Goal: Information Seeking & Learning: Learn about a topic

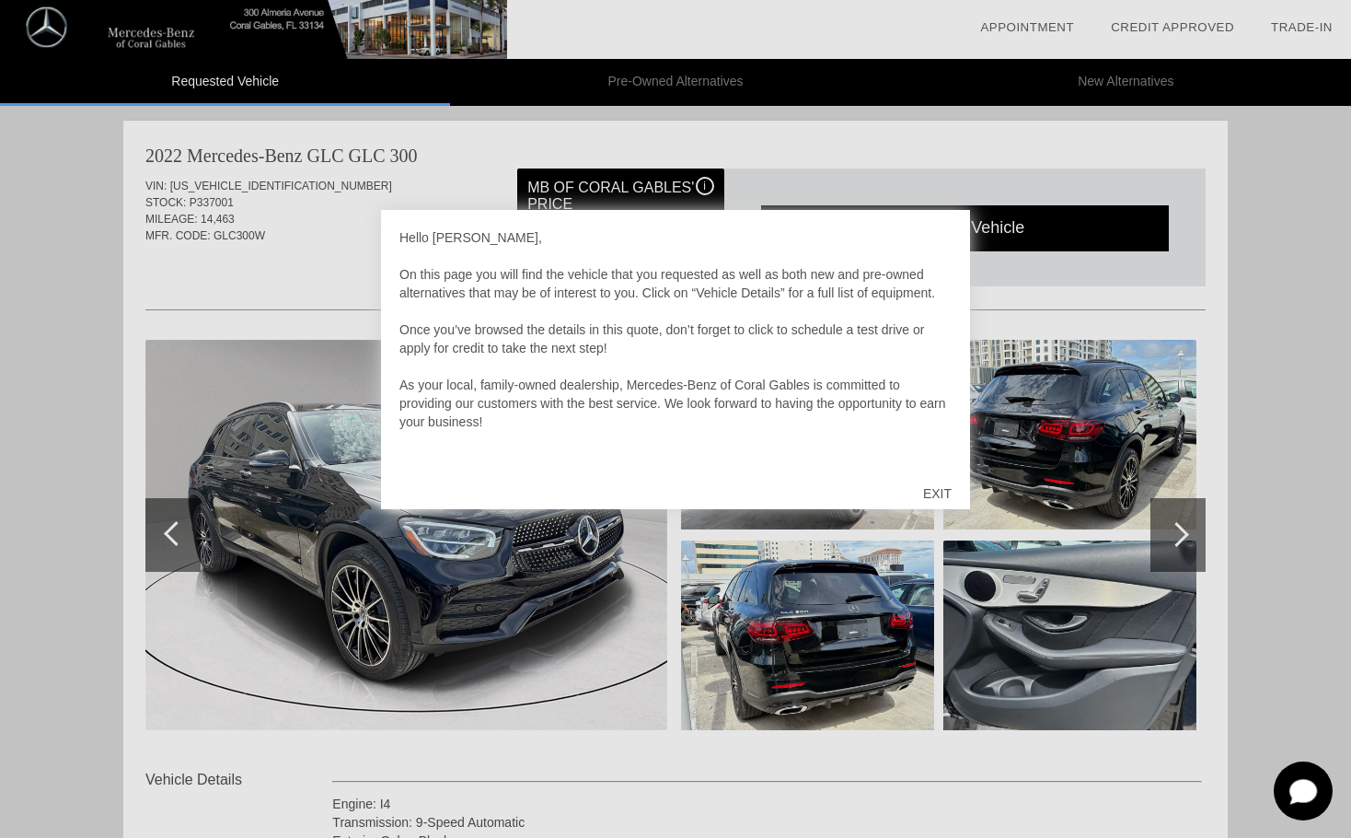
click at [935, 497] on div "EXIT" at bounding box center [937, 493] width 65 height 55
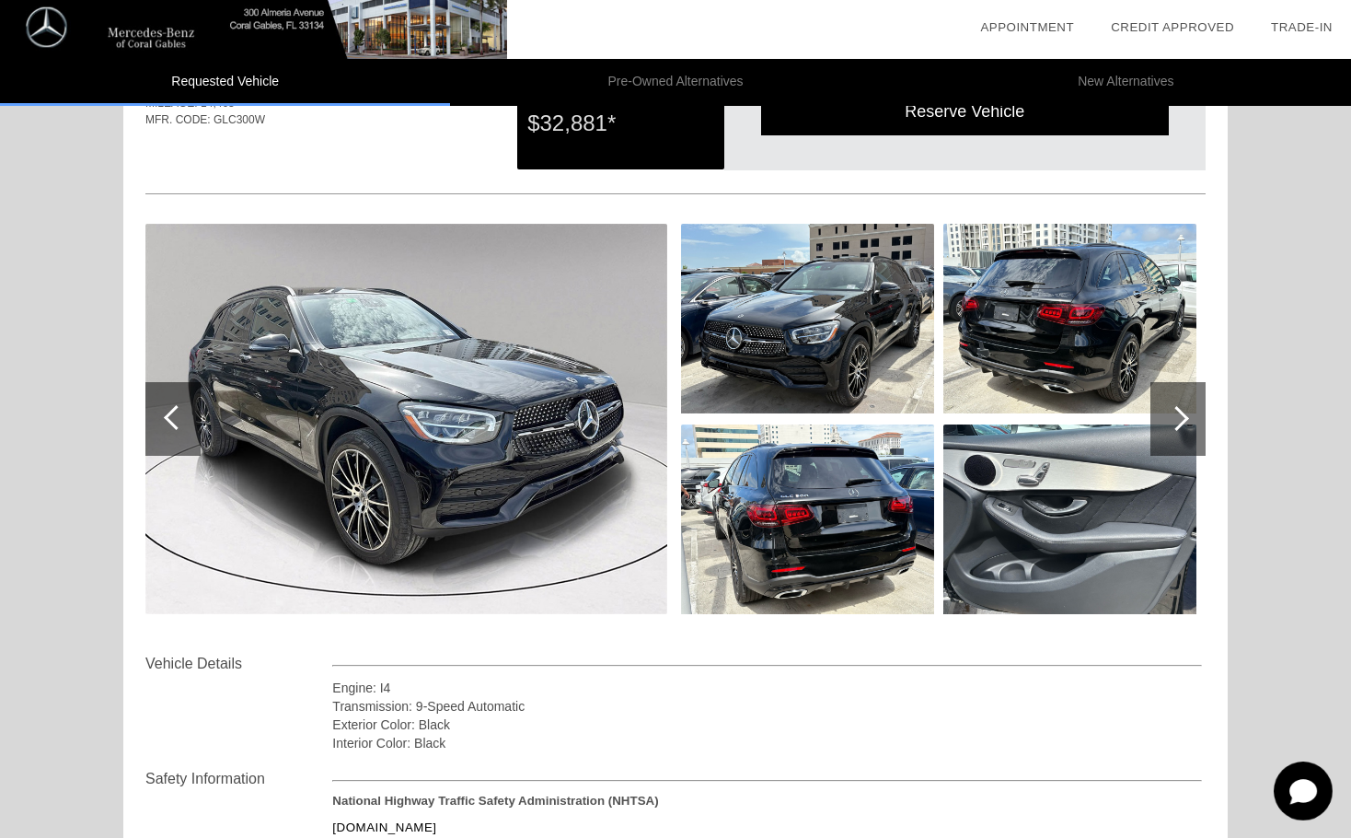
scroll to position [119, 0]
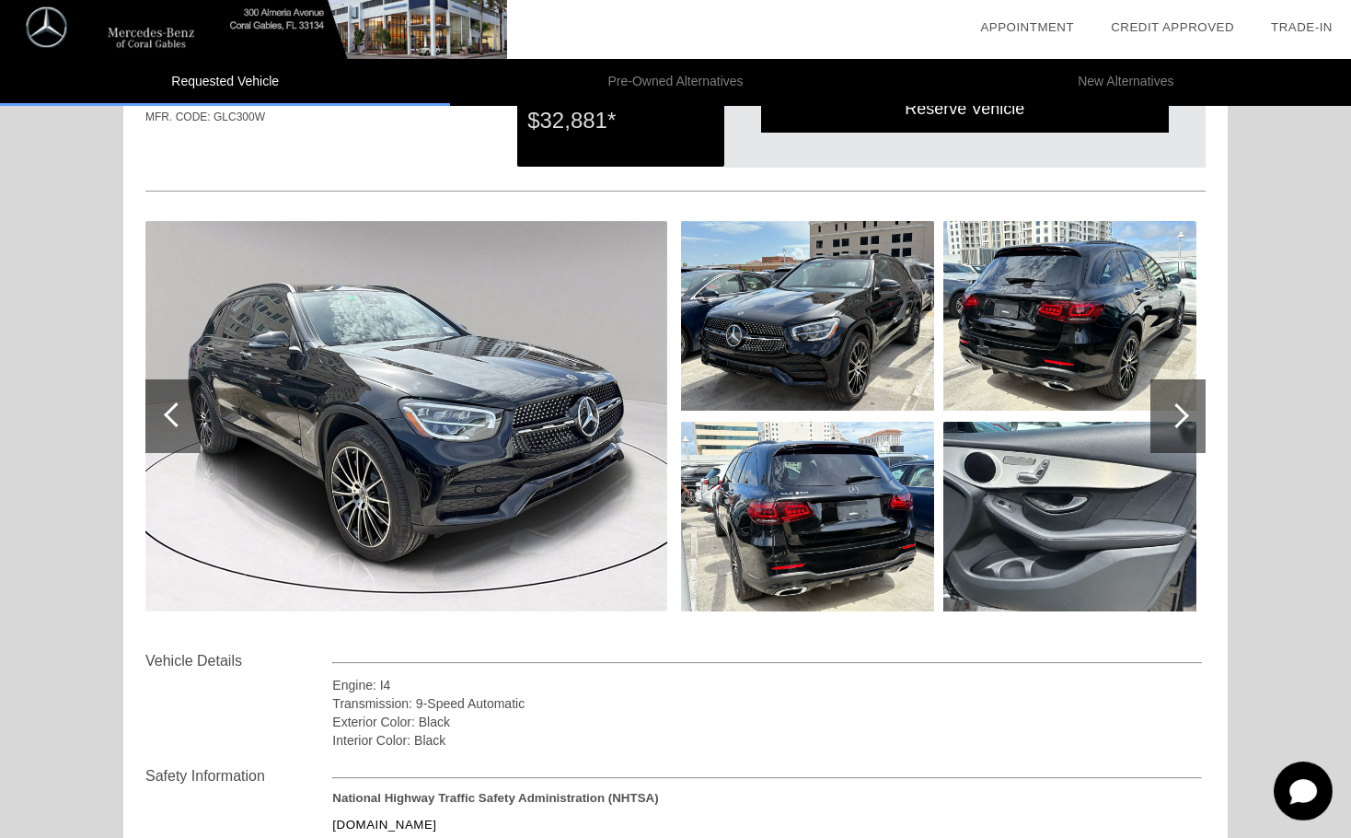
click at [1179, 435] on div at bounding box center [1178, 416] width 55 height 74
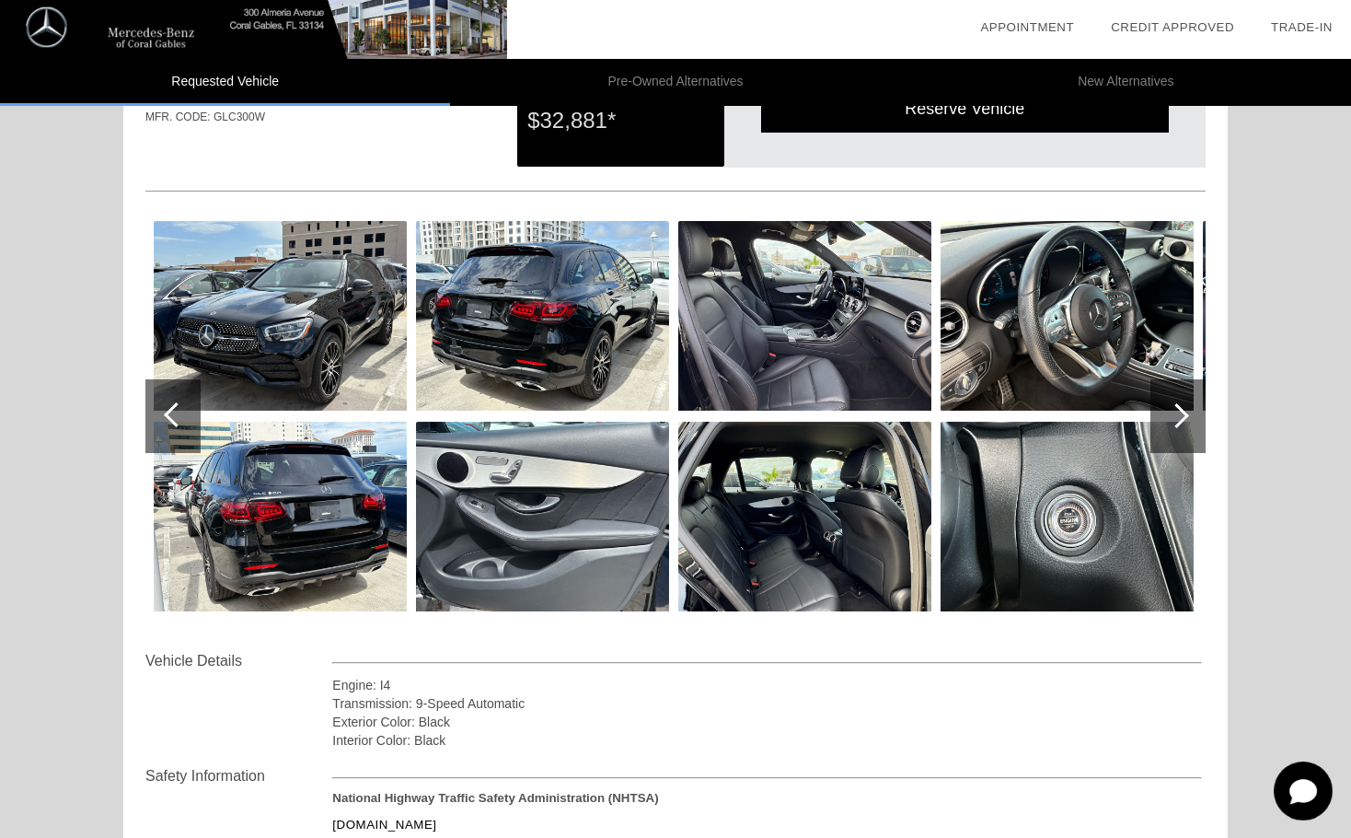
click at [1179, 435] on div at bounding box center [1178, 416] width 55 height 74
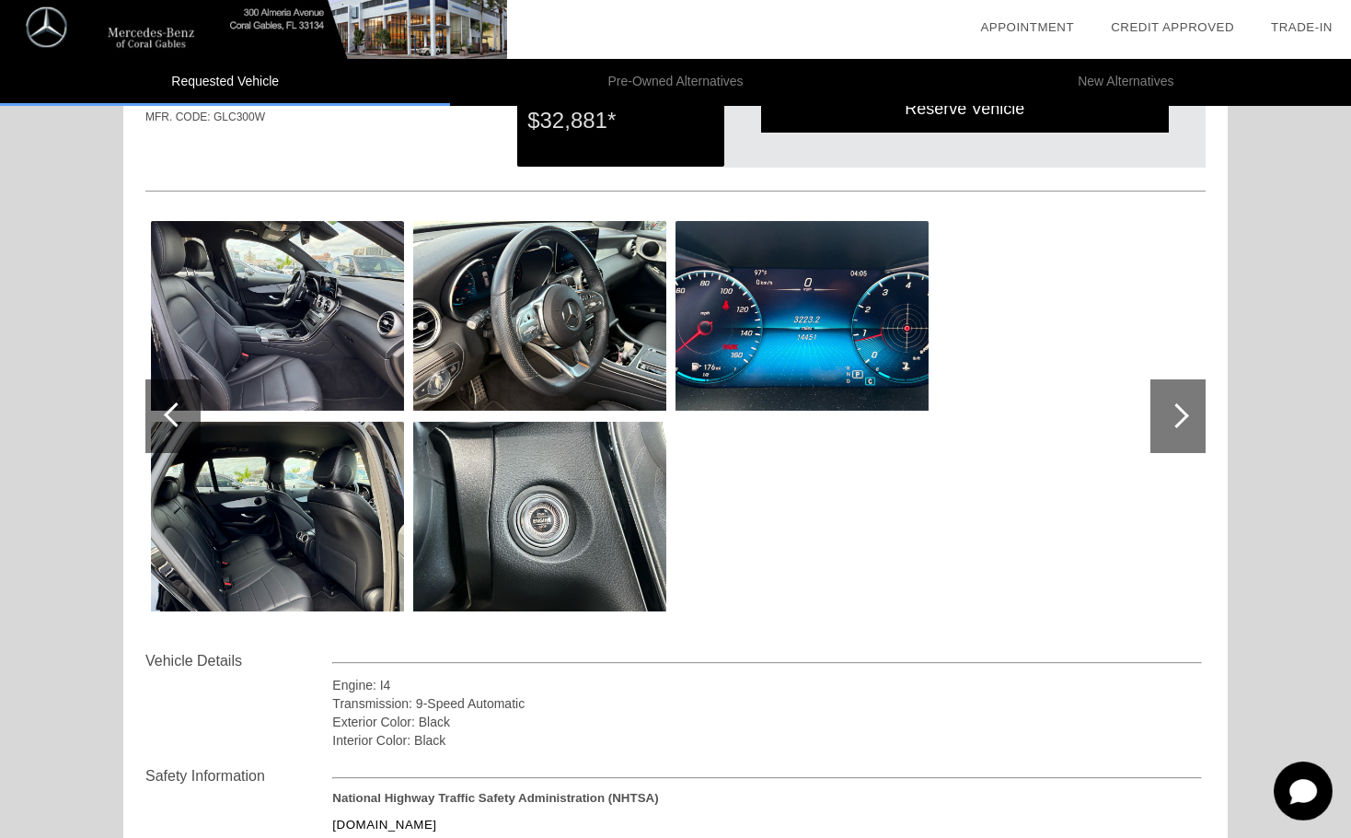
click at [1179, 435] on div at bounding box center [1178, 416] width 55 height 74
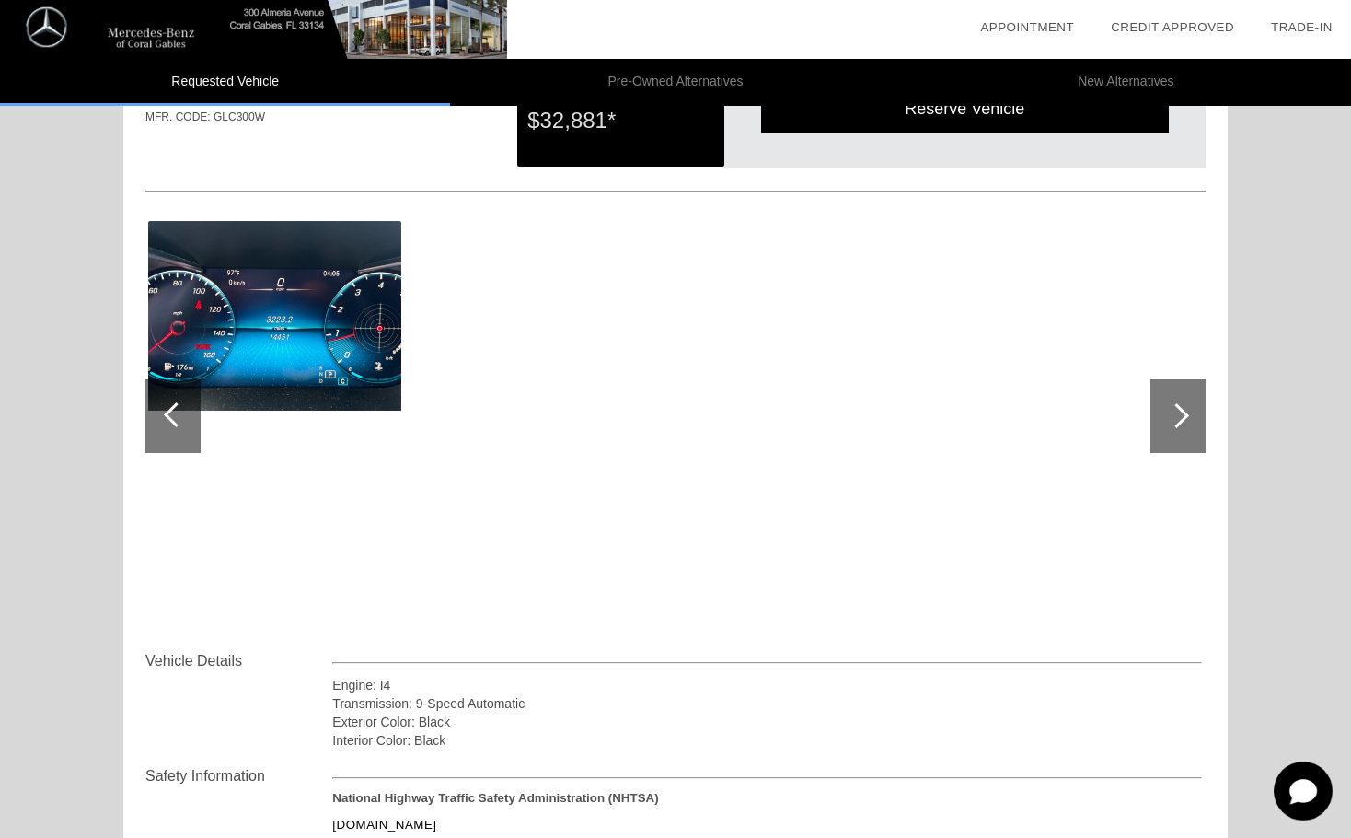
click at [169, 423] on div at bounding box center [172, 416] width 55 height 74
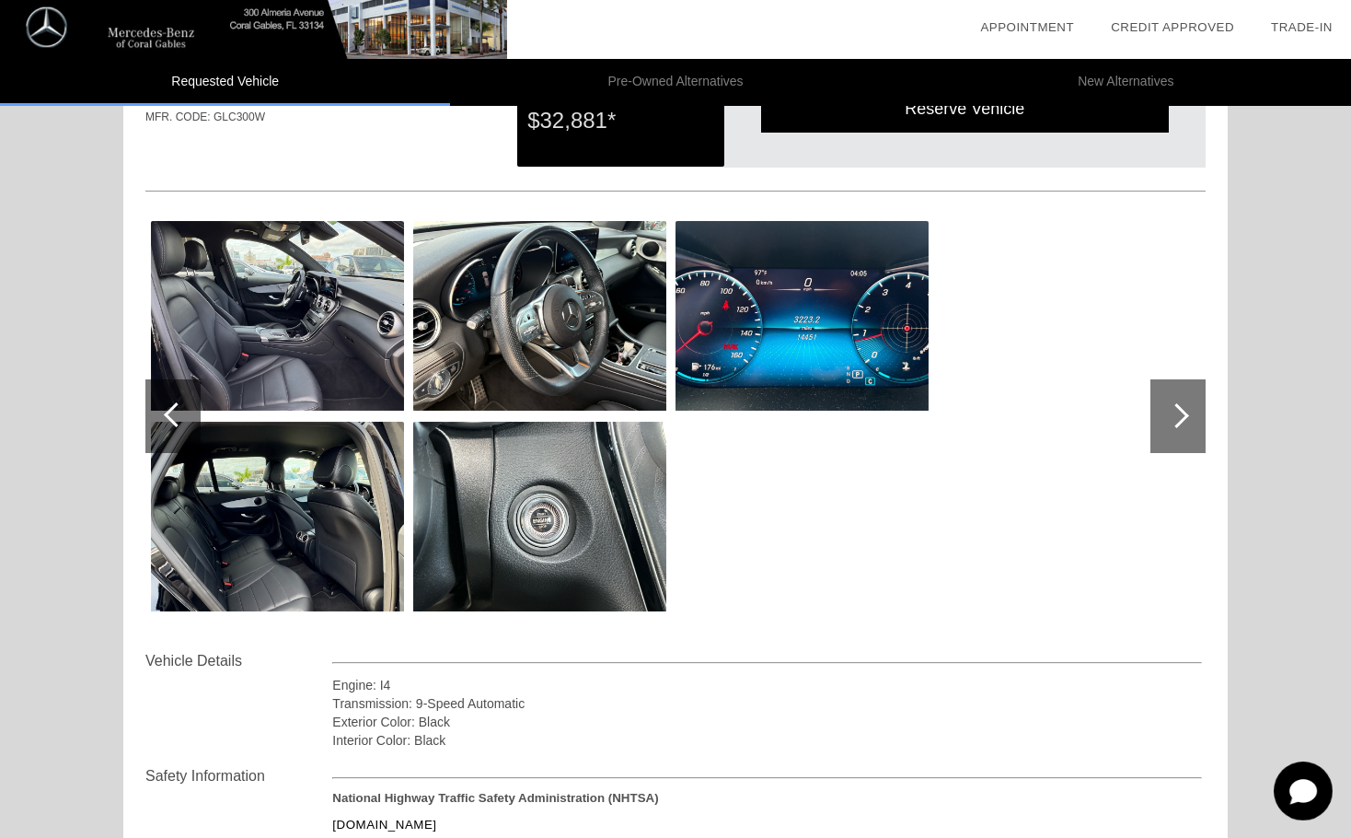
click at [169, 423] on div at bounding box center [172, 416] width 55 height 74
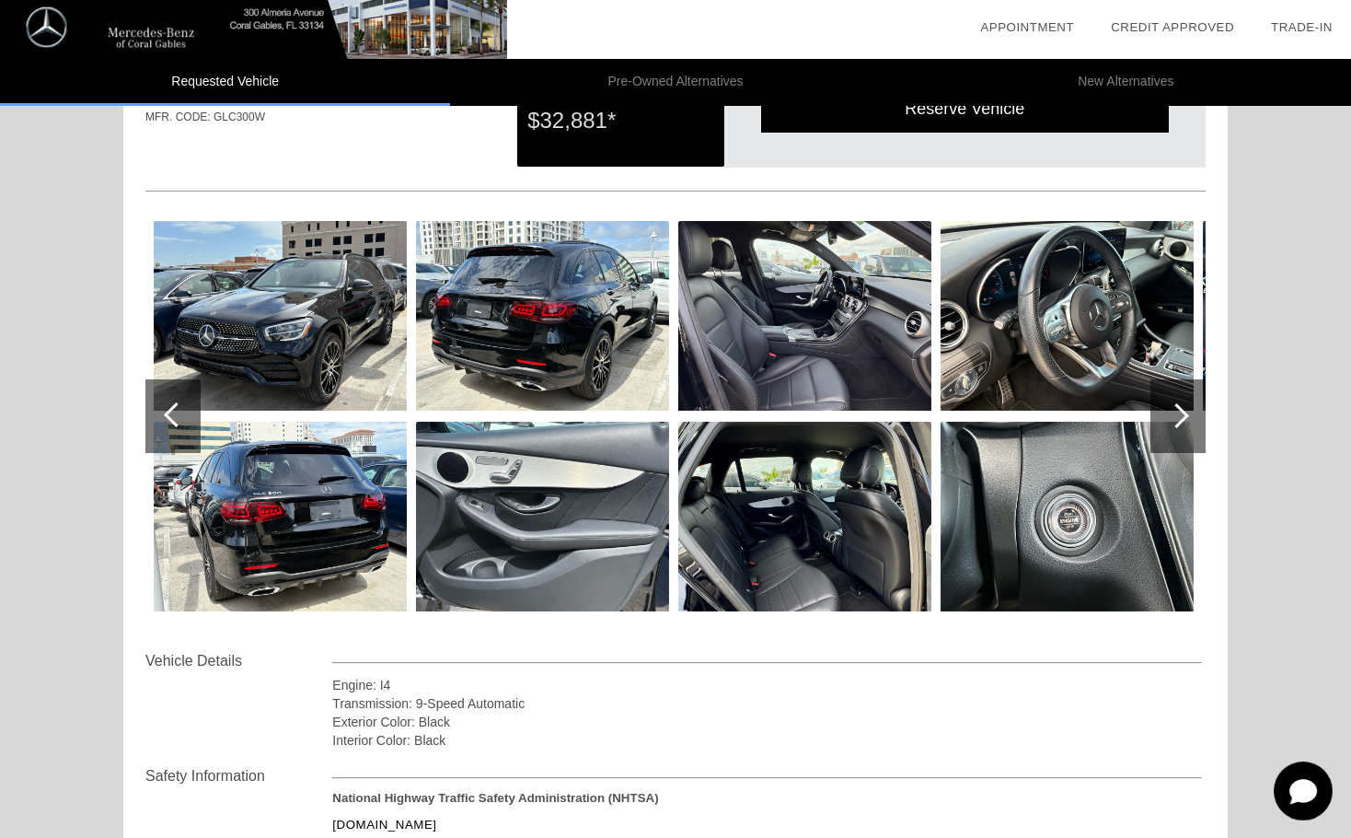
click at [169, 423] on div at bounding box center [172, 416] width 55 height 74
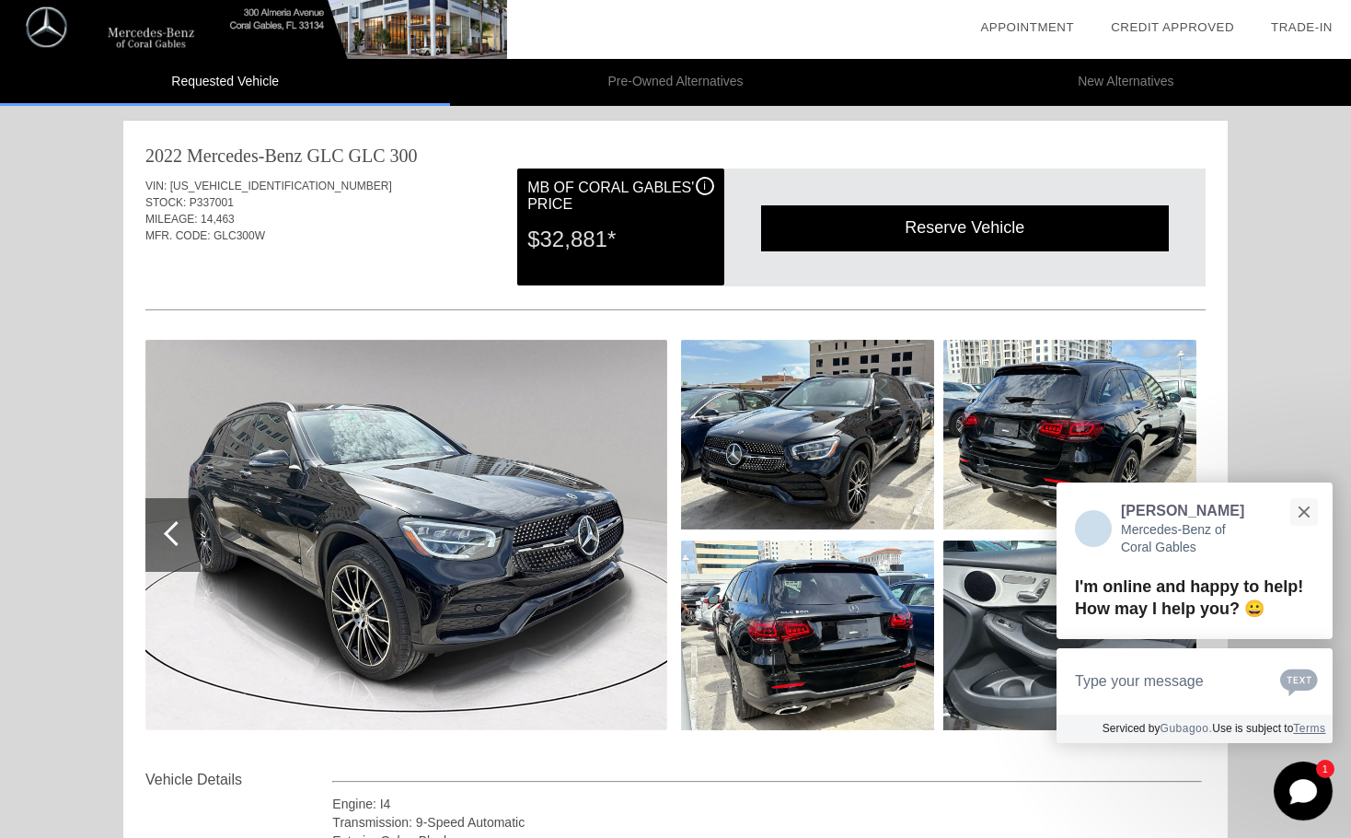
scroll to position [0, 0]
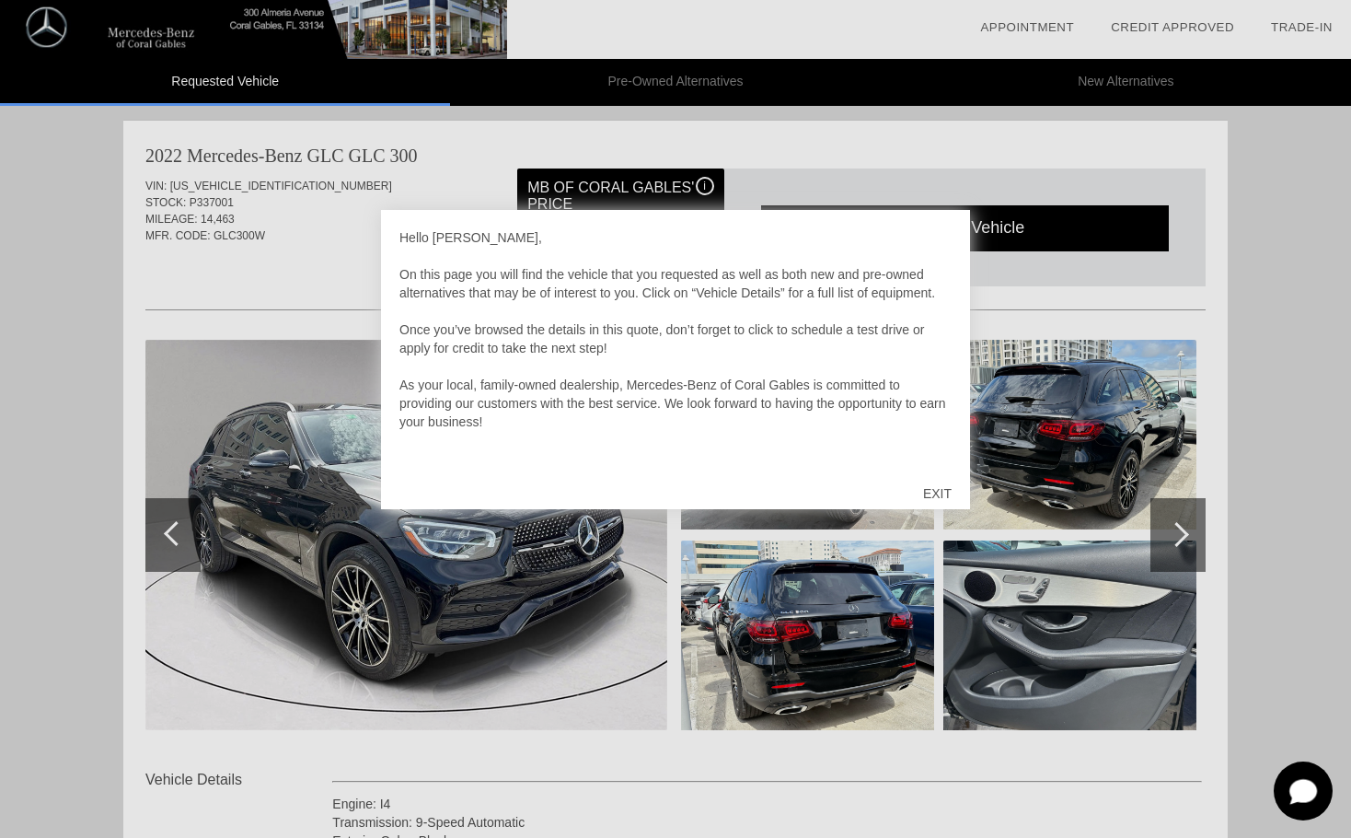
click at [941, 486] on div "EXIT" at bounding box center [937, 493] width 65 height 55
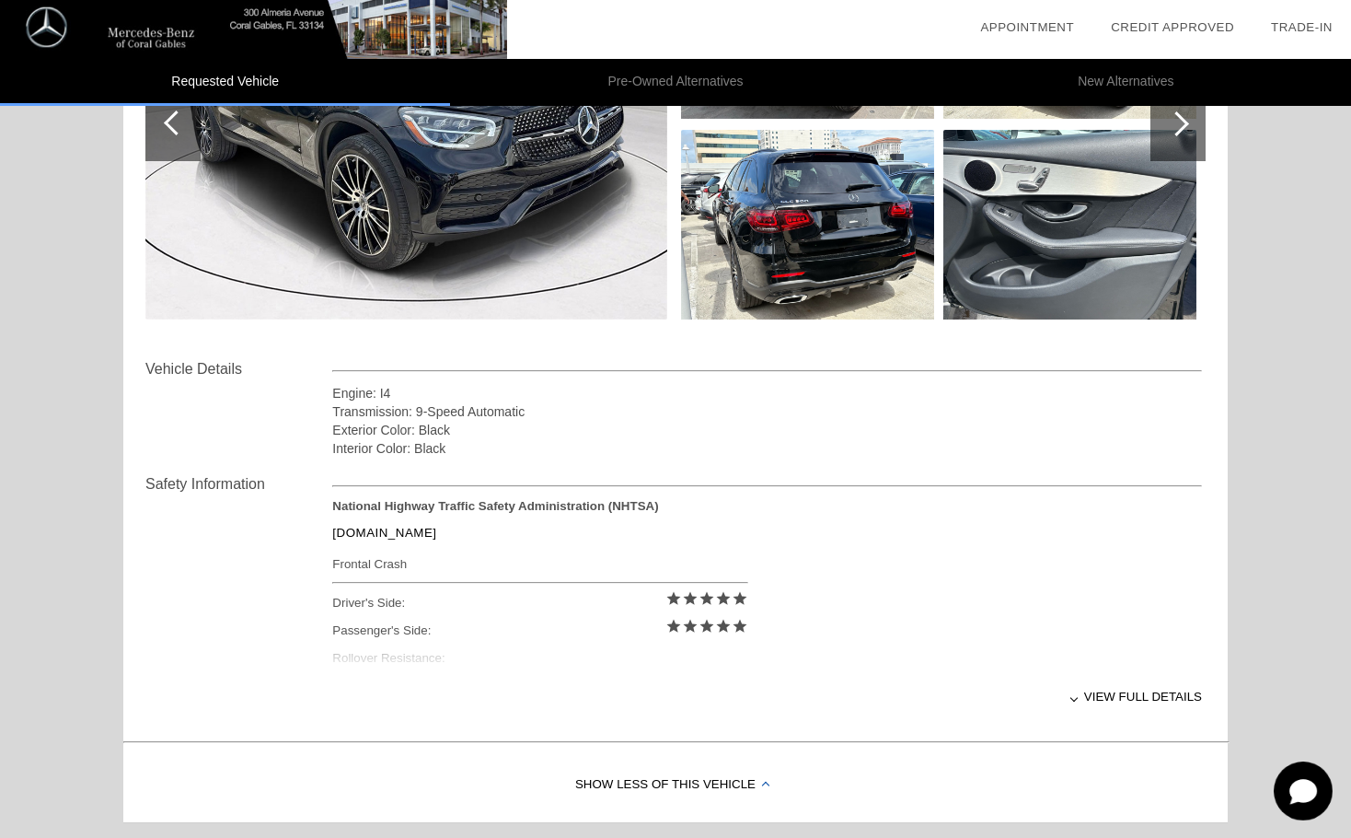
scroll to position [404, 0]
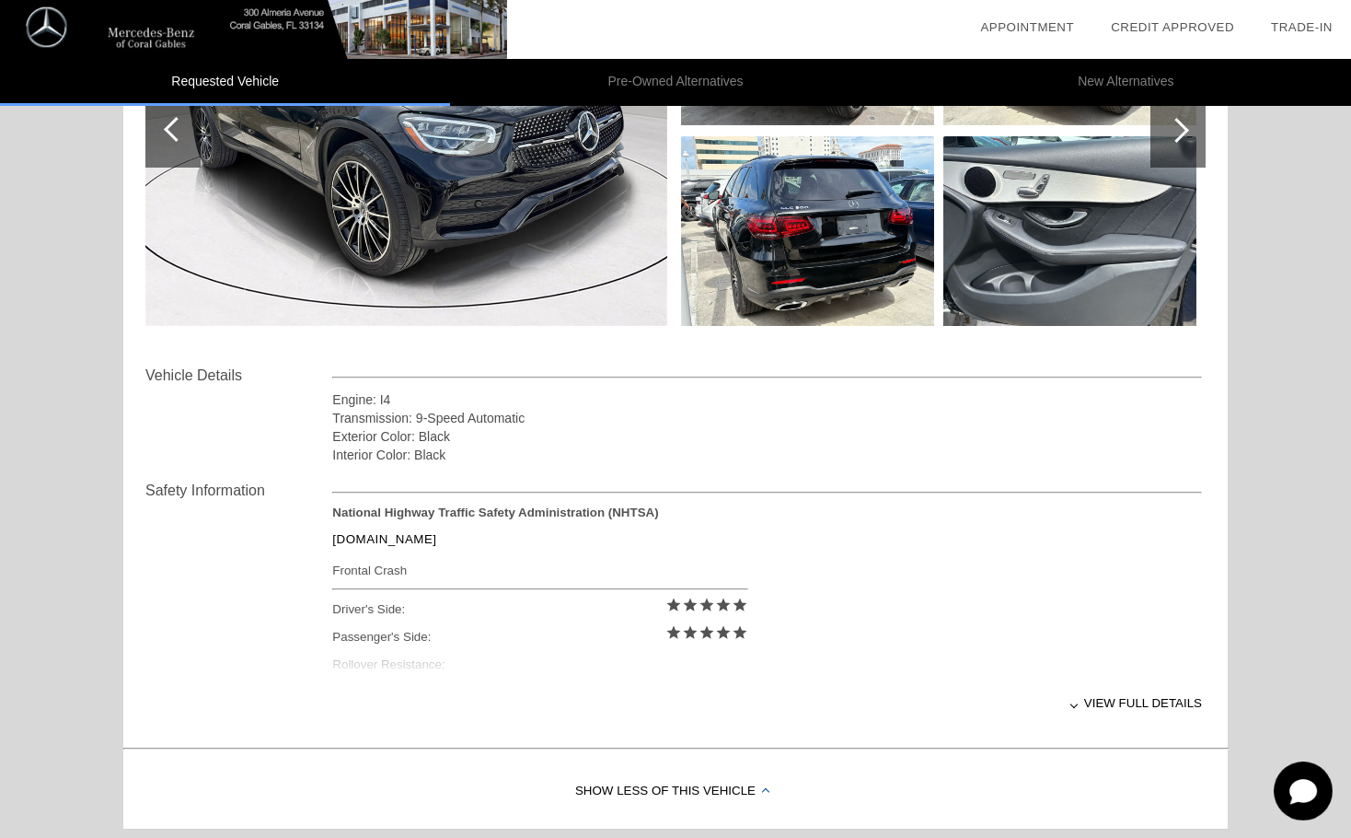
click at [1083, 702] on div "View full details" at bounding box center [767, 702] width 870 height 45
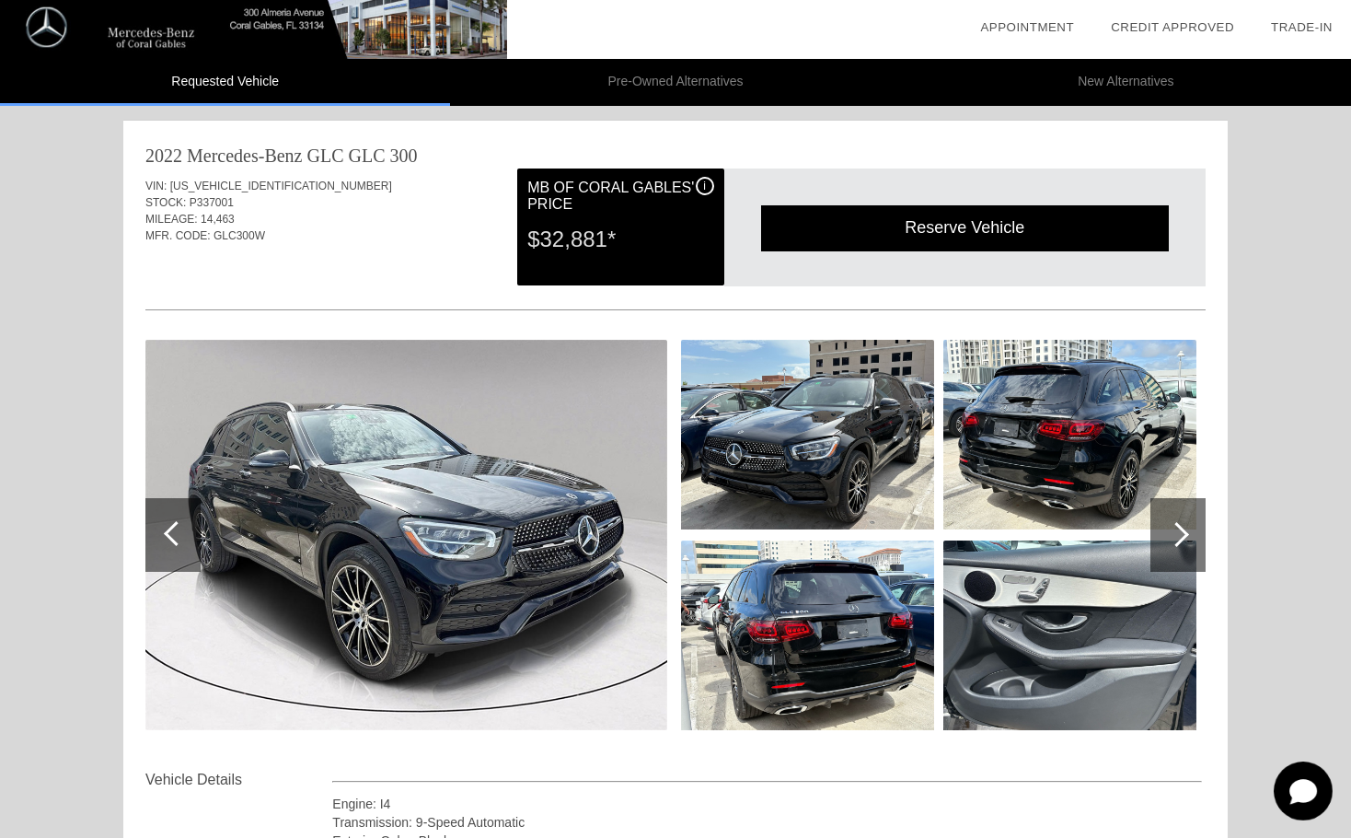
scroll to position [0, 0]
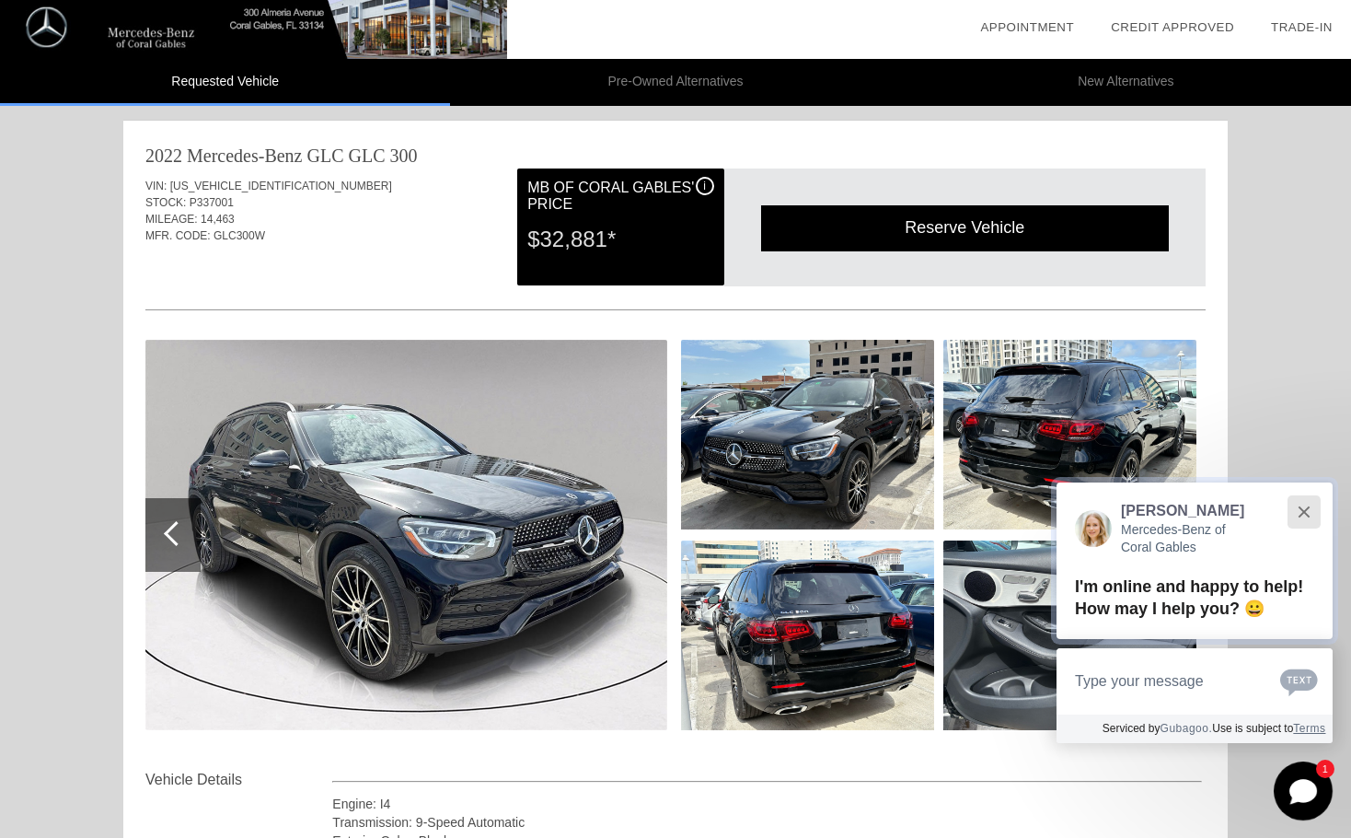
click at [1300, 515] on button "Close" at bounding box center [1304, 512] width 40 height 40
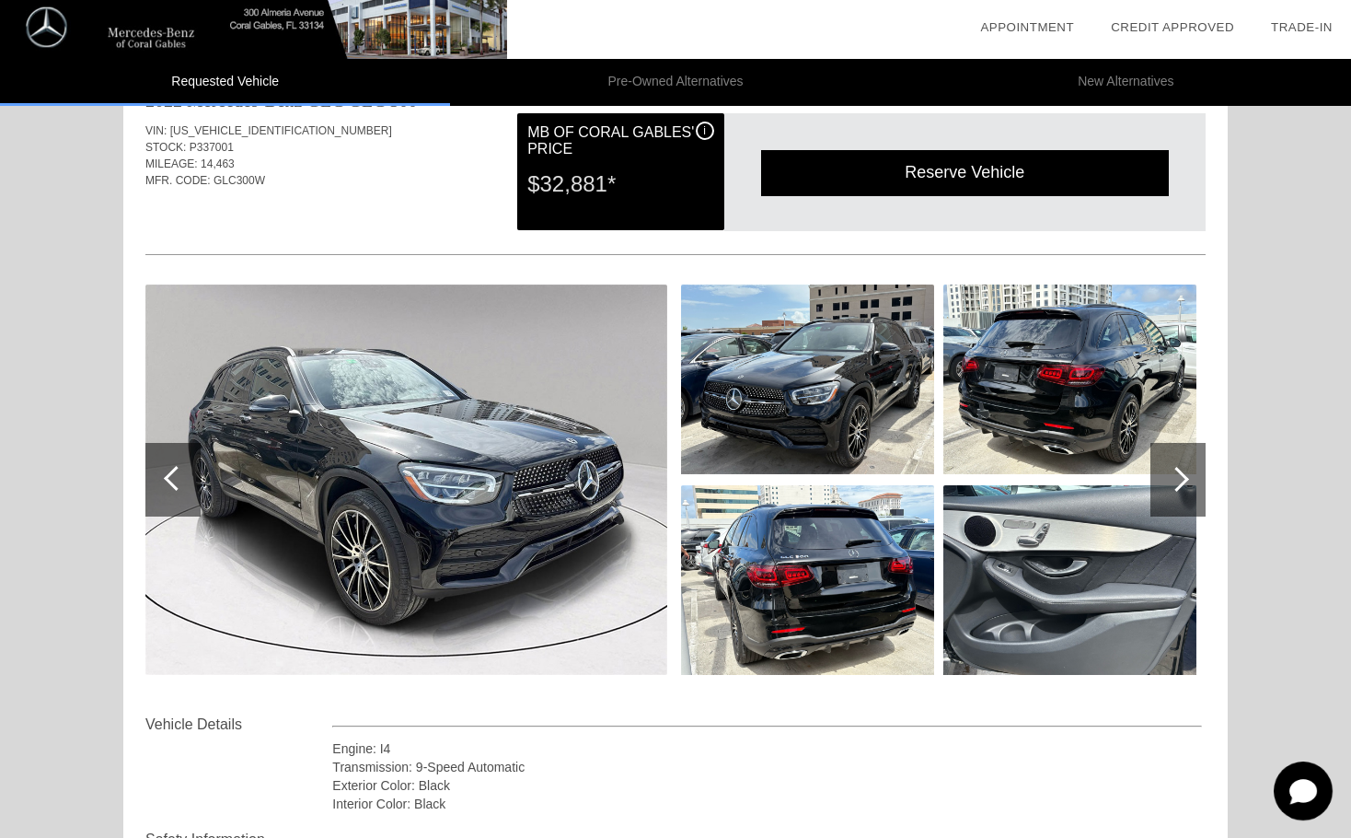
scroll to position [65, 0]
